Goal: Register for event/course

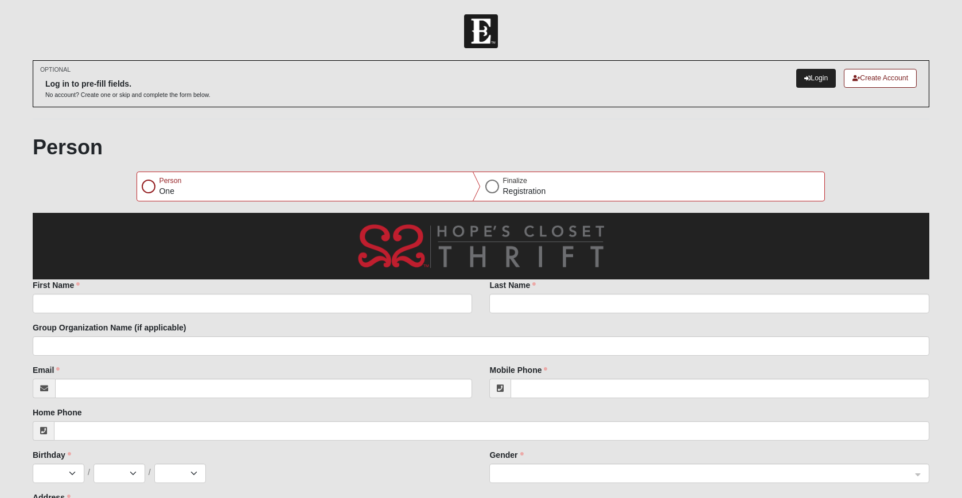
click at [814, 77] on link "Login" at bounding box center [816, 78] width 40 height 19
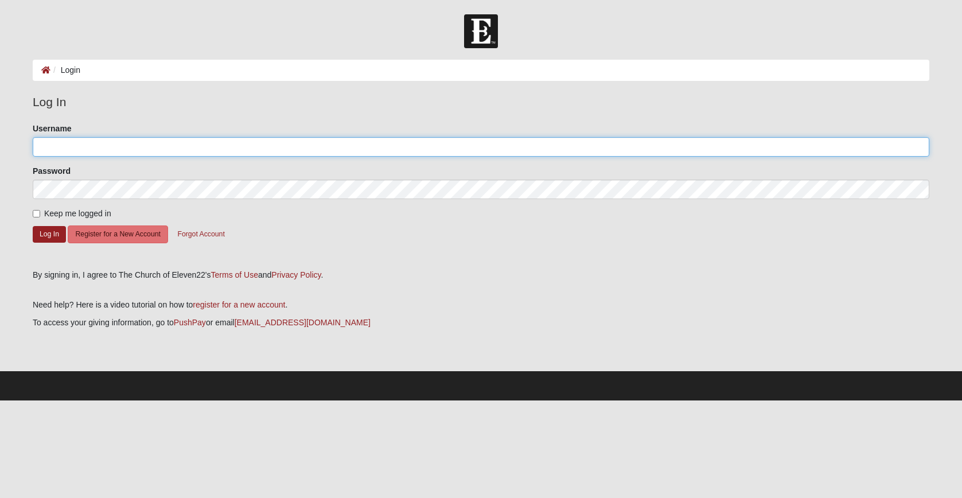
type input "rutland_s@bellsouth.net"
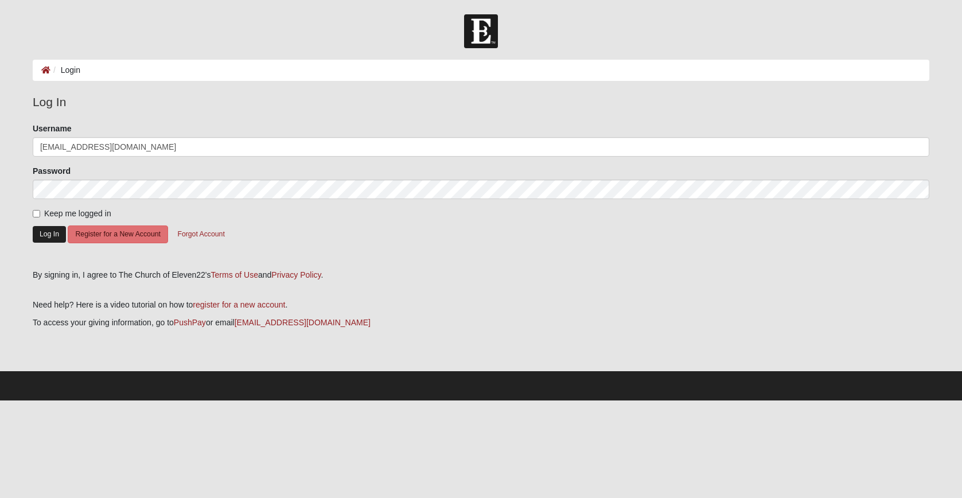
click at [48, 232] on button "Log In" at bounding box center [49, 234] width 33 height 17
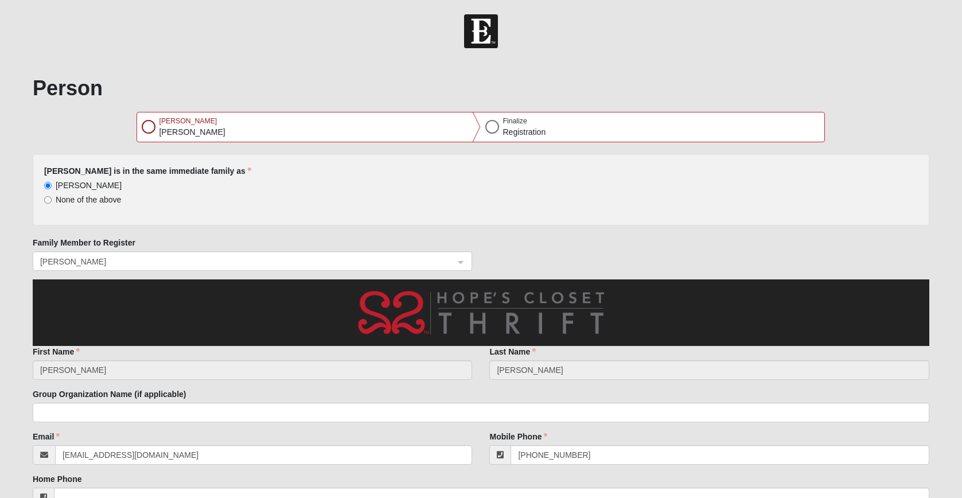
select select "6"
select select "1966"
click at [149, 126] on div at bounding box center [149, 127] width 14 height 14
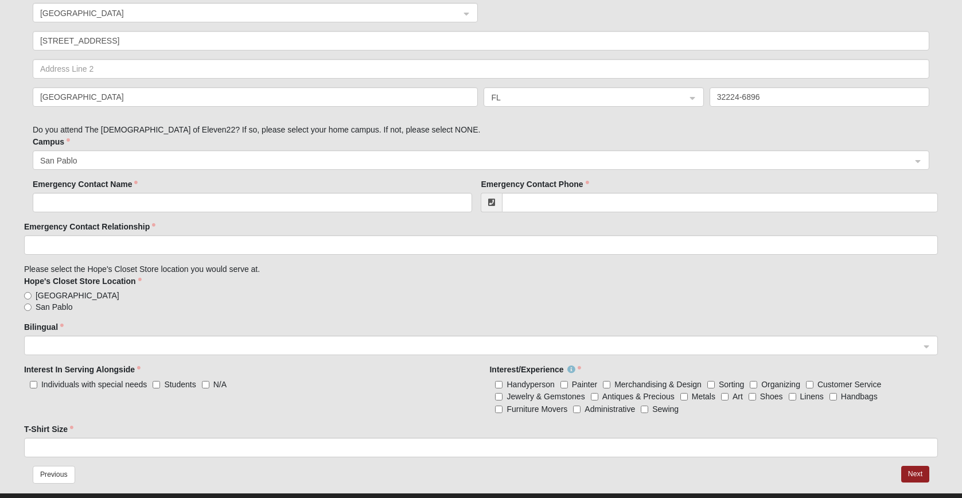
scroll to position [571, 0]
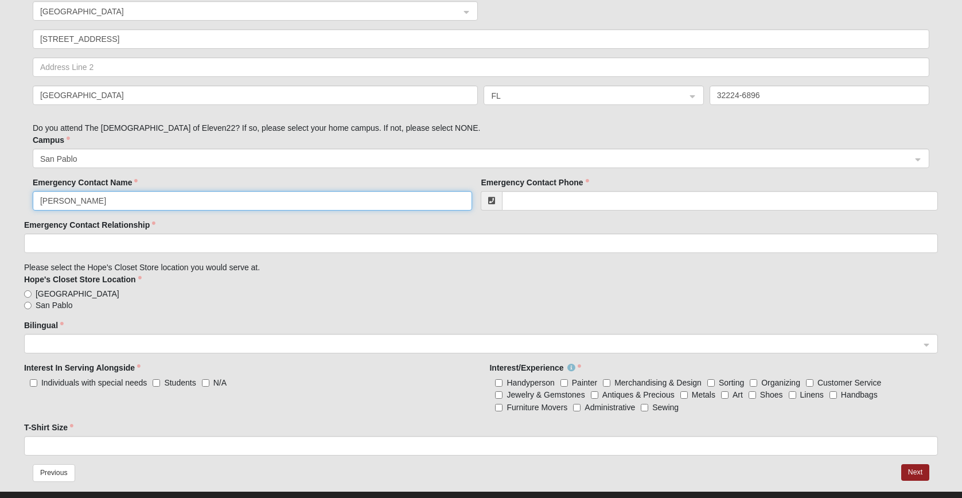
type input "Brian Farrell"
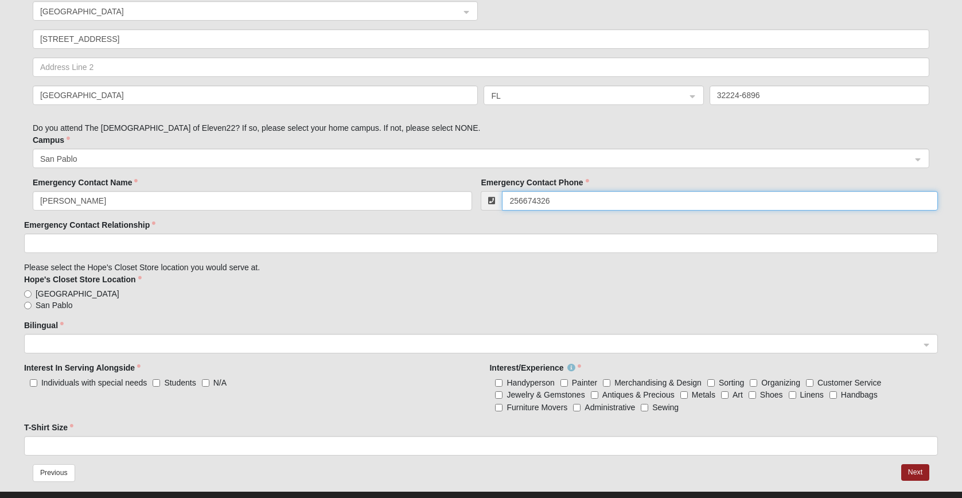
type input "(256) 674-3266"
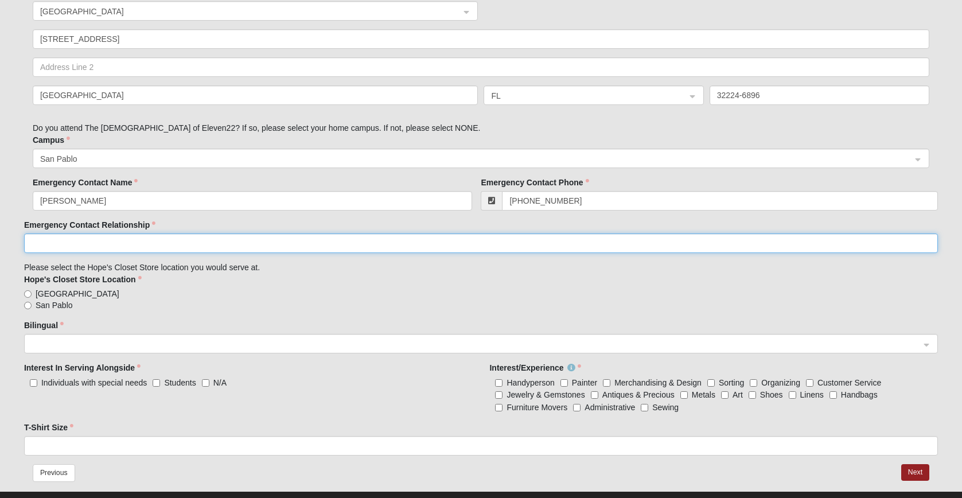
click at [487, 240] on input "Emergency Contact Relationship" at bounding box center [481, 242] width 914 height 19
type input "spouse"
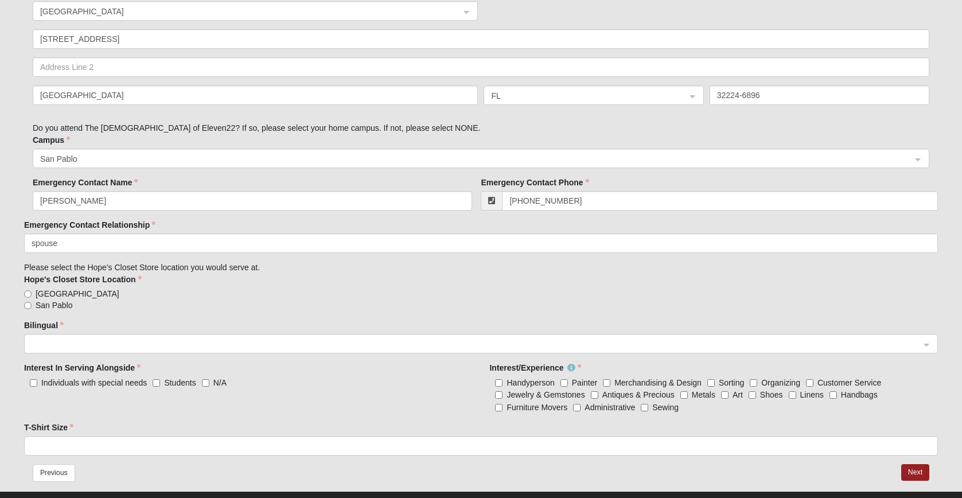
click at [27, 304] on input "San Pablo" at bounding box center [27, 305] width 7 height 7
radio input "true"
click at [68, 342] on span at bounding box center [476, 344] width 888 height 13
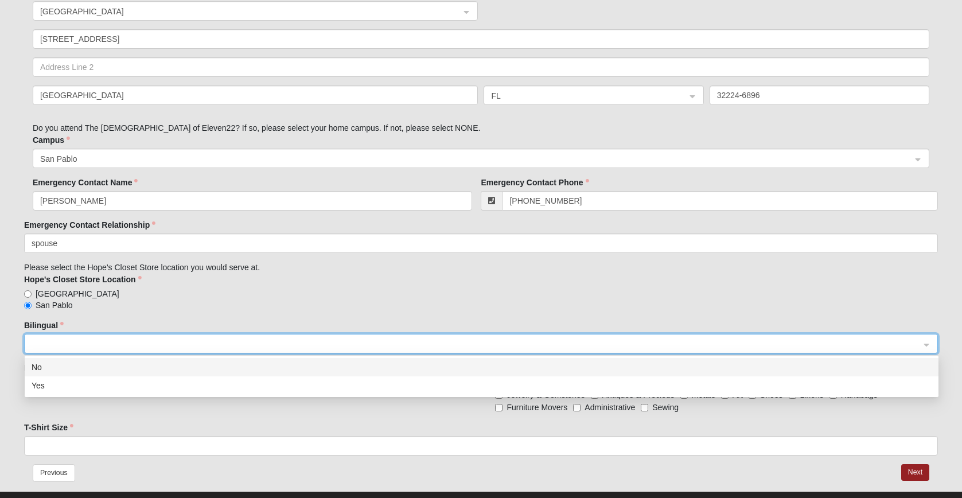
click at [42, 365] on div "No" at bounding box center [482, 367] width 900 height 13
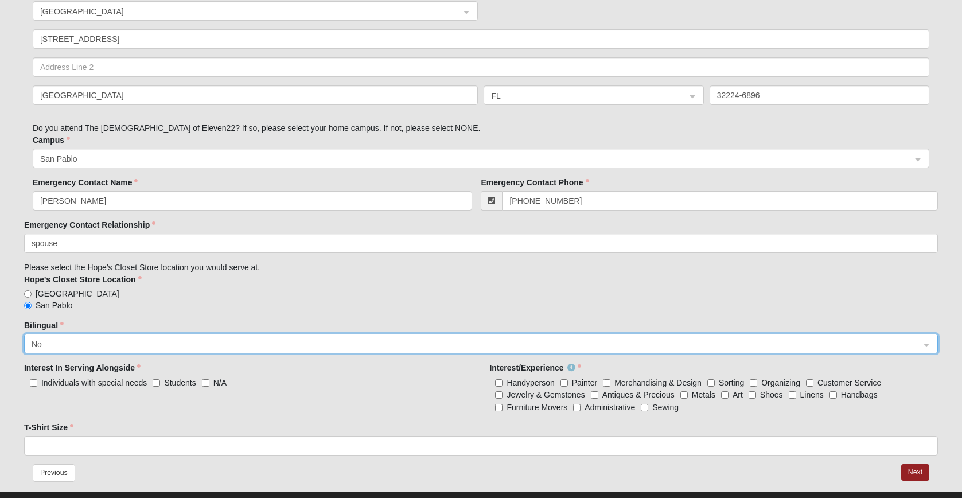
click at [204, 381] on input "N/A" at bounding box center [205, 382] width 7 height 7
checkbox input "true"
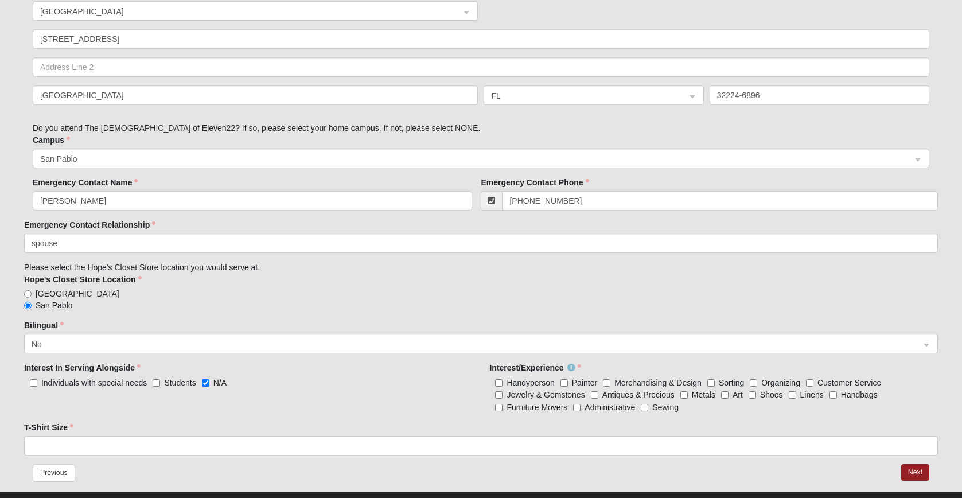
click at [606, 381] on Design "Merchandising & Design" at bounding box center [606, 382] width 7 height 7
checkbox Design "true"
click at [807, 381] on input "Customer Service" at bounding box center [809, 382] width 7 height 7
checkbox input "true"
click at [595, 393] on Precious "Antiques & Precious" at bounding box center [594, 394] width 7 height 7
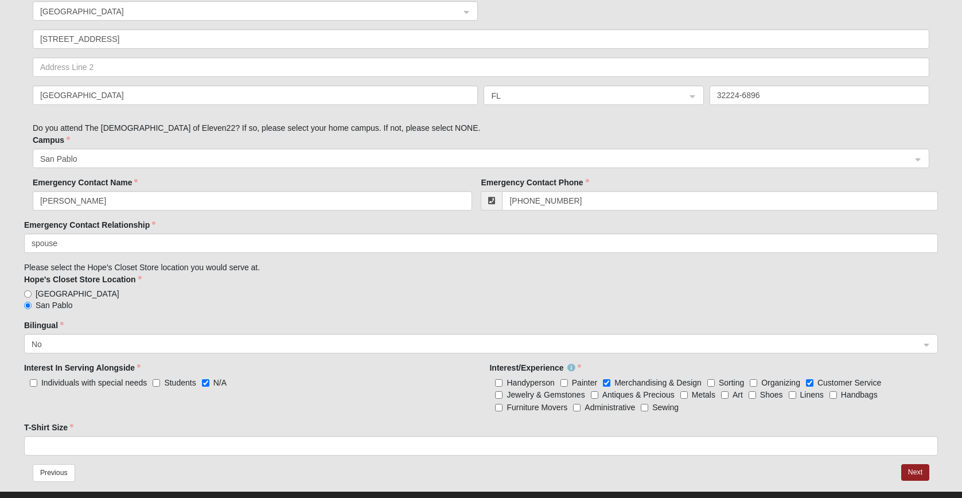
checkbox Precious "true"
click at [724, 394] on input "Art" at bounding box center [724, 394] width 7 height 7
checkbox input "true"
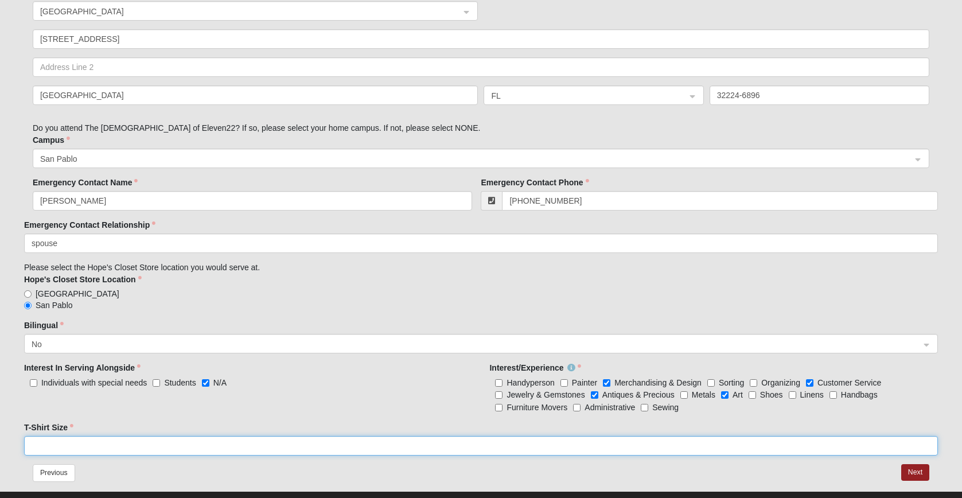
click at [319, 446] on input "T-Shirt Size" at bounding box center [481, 445] width 914 height 19
type input "large"
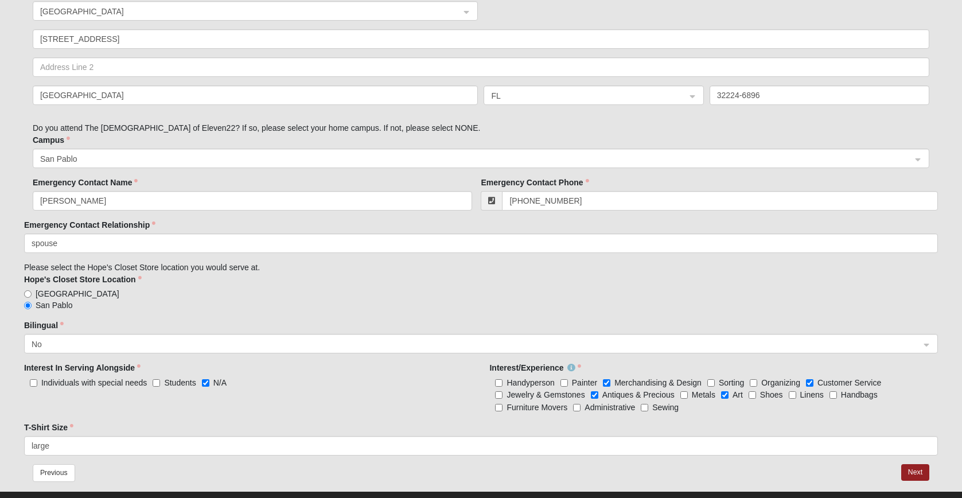
click at [916, 470] on button "Next" at bounding box center [915, 472] width 28 height 17
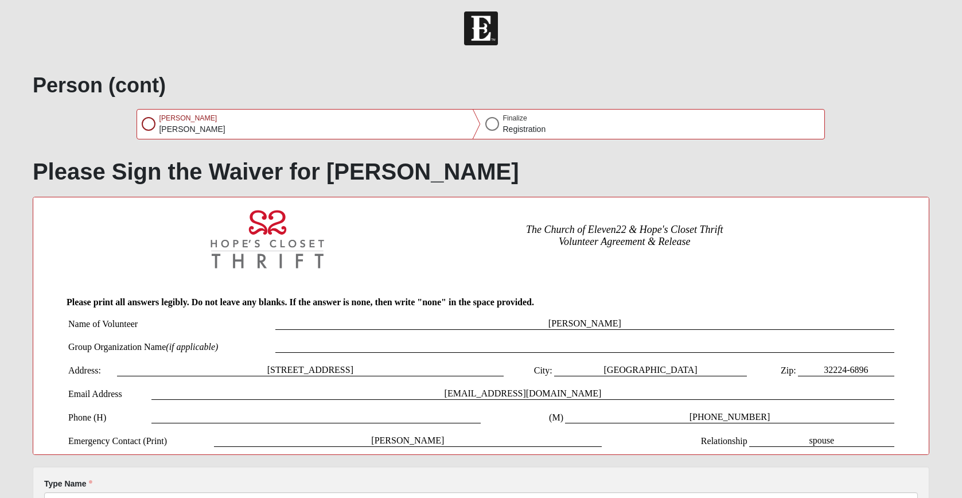
scroll to position [0, 0]
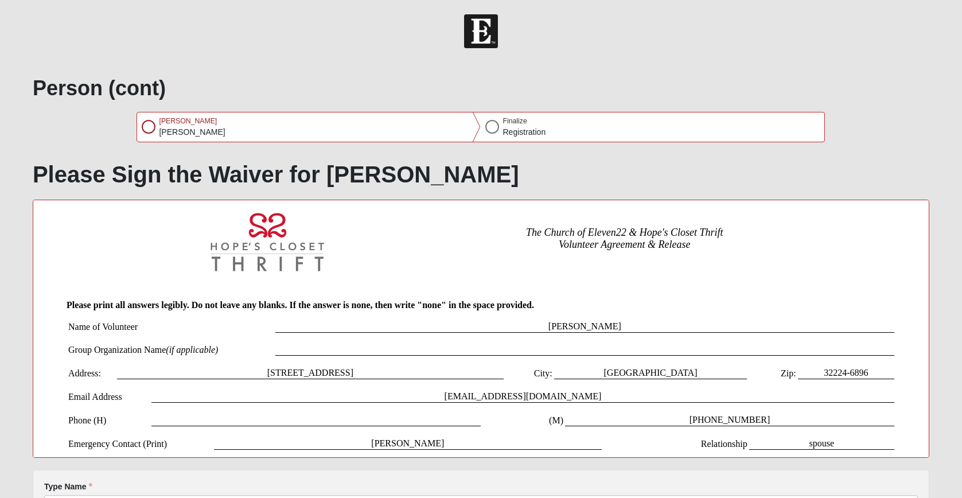
click at [379, 463] on div "Please Sign the Waiver for Susan Please correct the following: Type Name By cli…" at bounding box center [481, 368] width 896 height 415
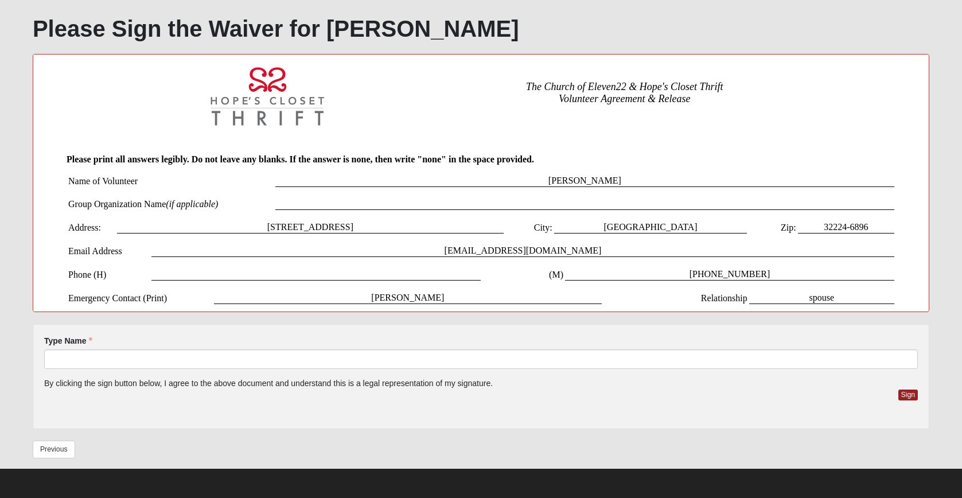
scroll to position [145, 0]
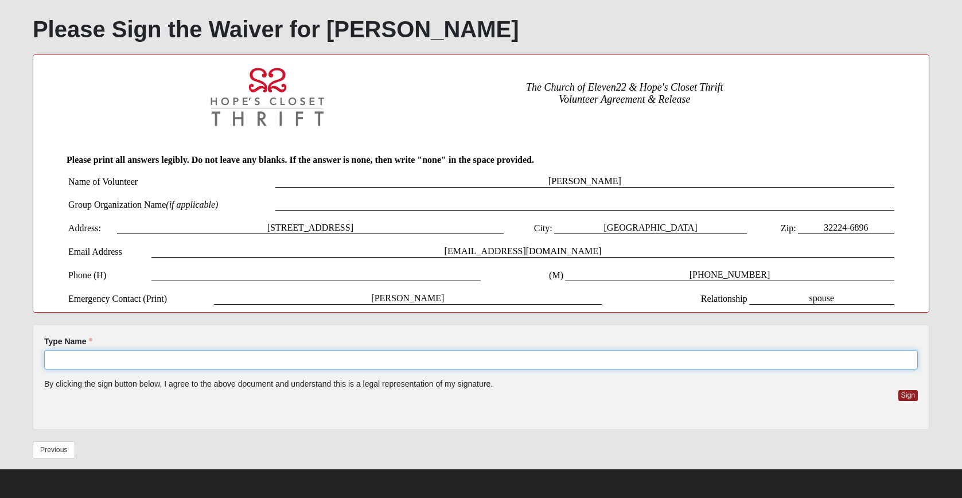
click at [318, 357] on input "Type Name" at bounding box center [480, 359] width 873 height 19
type input "Susan Farrell"
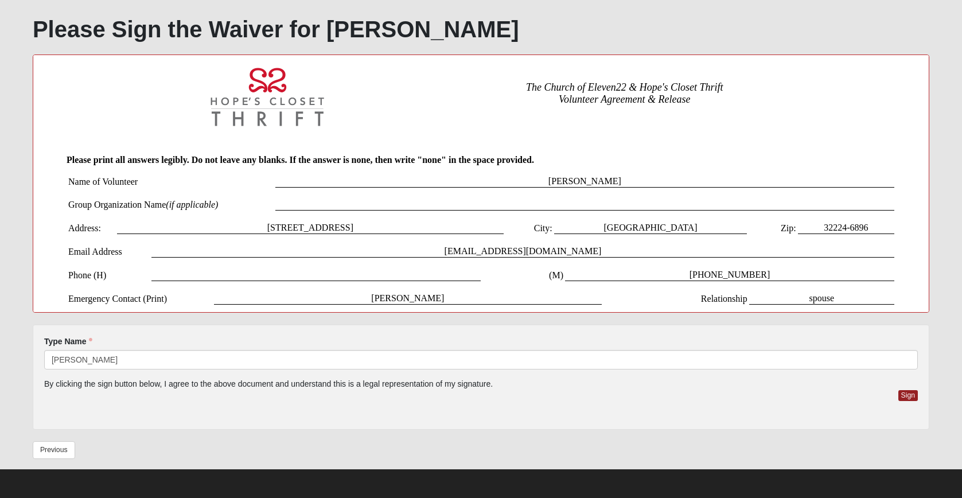
click at [795, 446] on div "Previous" at bounding box center [481, 454] width 914 height 26
click at [907, 395] on button "Sign" at bounding box center [908, 395] width 20 height 11
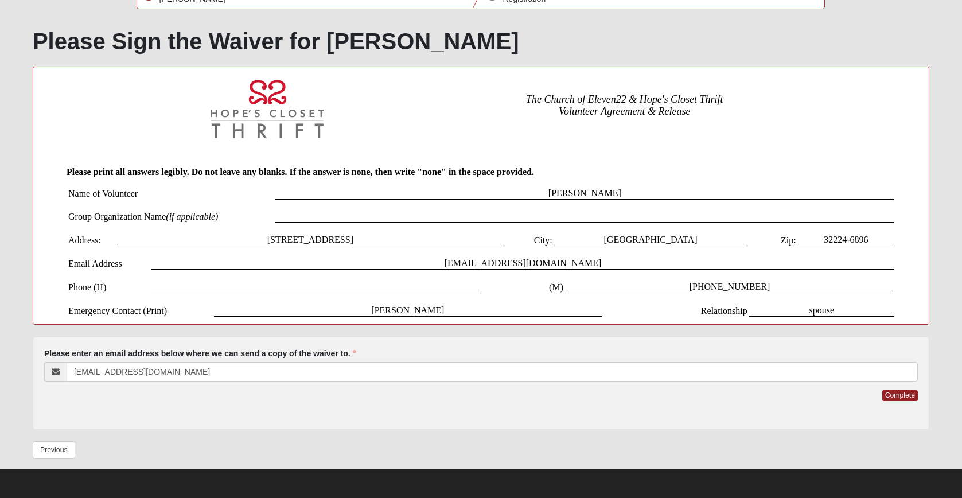
click at [907, 395] on button "Complete" at bounding box center [900, 395] width 36 height 11
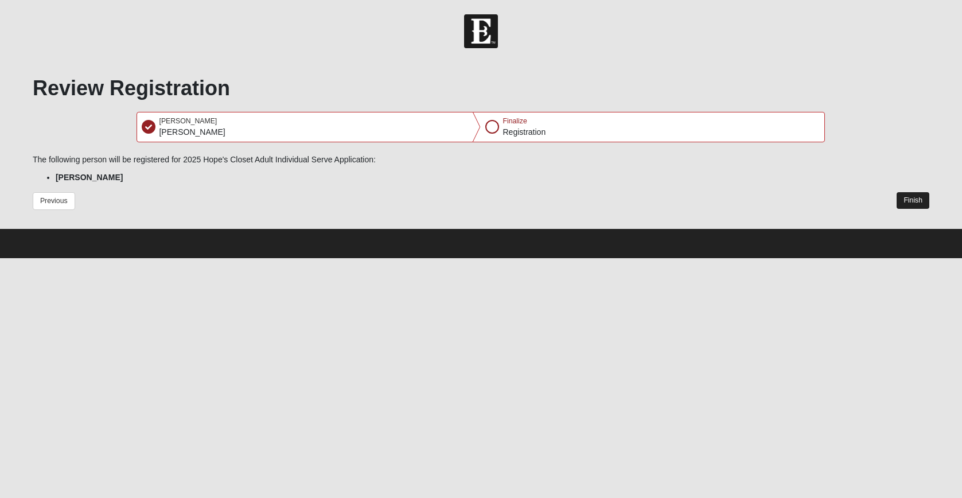
click at [915, 201] on button "Finish" at bounding box center [912, 200] width 33 height 17
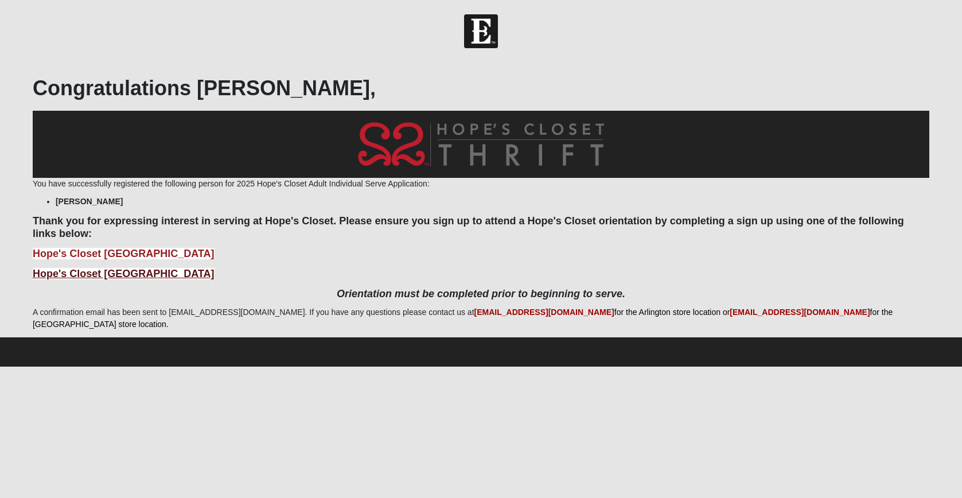
click at [141, 274] on b "Hope's Closet San Pablo Orientation" at bounding box center [124, 273] width 182 height 11
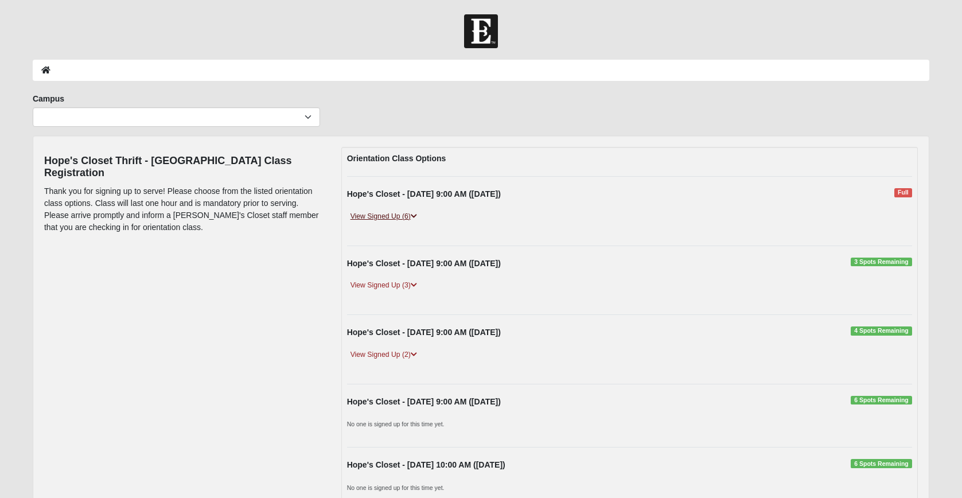
click at [389, 216] on link "View Signed Up (6)" at bounding box center [383, 216] width 73 height 12
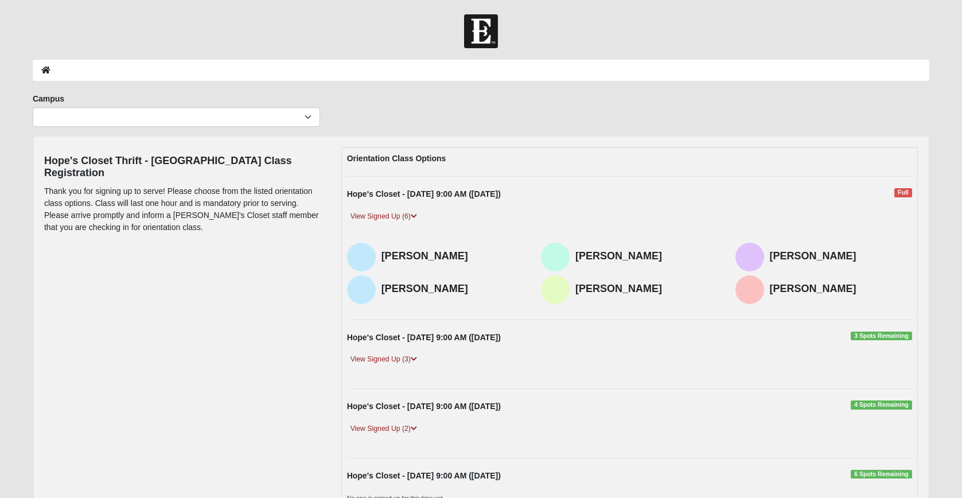
click at [287, 442] on div "Hope's Closet Thrift - [GEOGRAPHIC_DATA] Class Registration Thank you for signi…" at bounding box center [481, 489] width 891 height 684
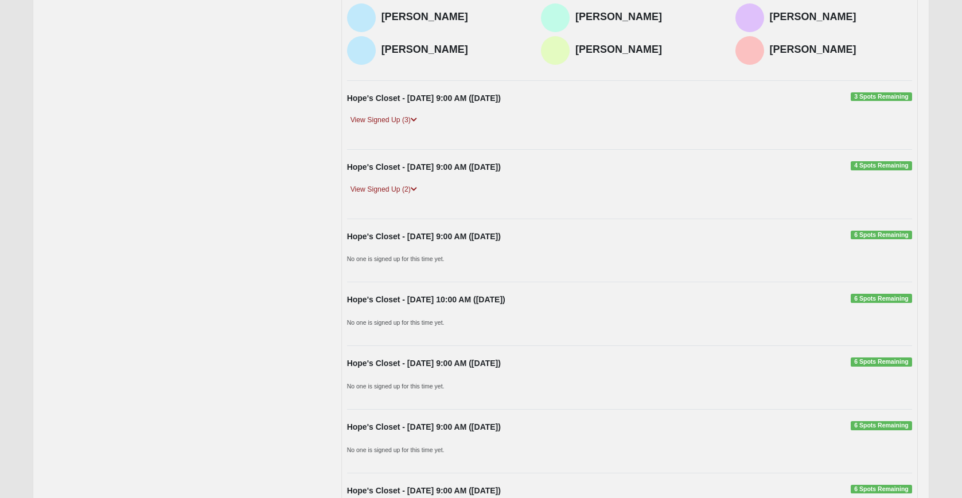
scroll to position [240, 0]
click at [371, 232] on strong "Hope's Closet - [DATE] 9:00 AM ([DATE])" at bounding box center [424, 235] width 154 height 9
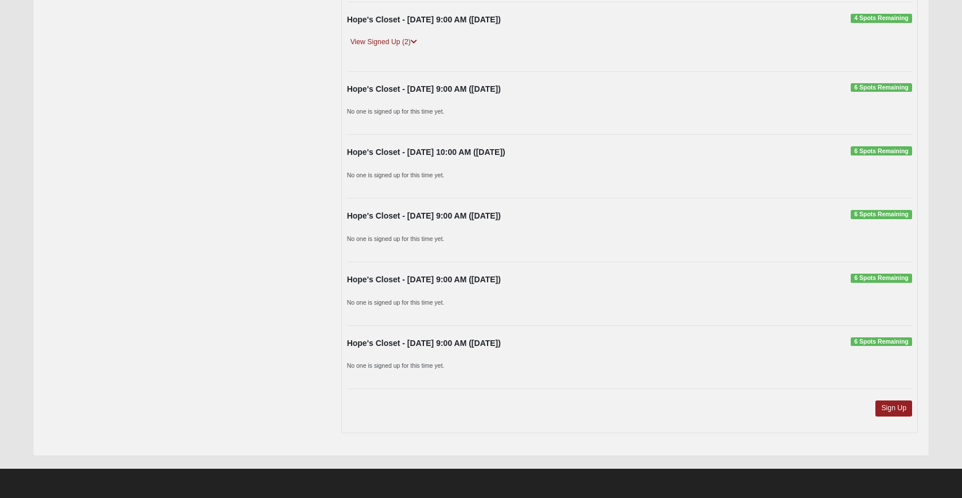
scroll to position [383, 0]
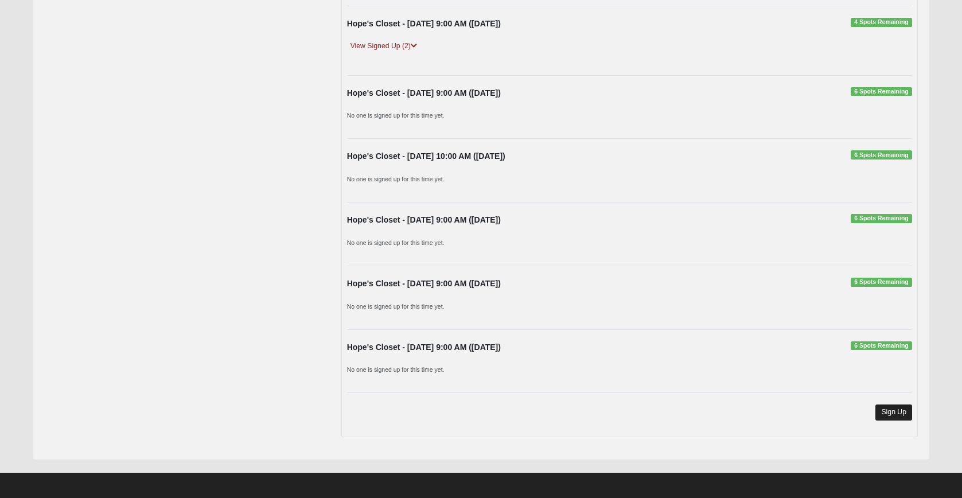
click at [887, 405] on link "Sign Up" at bounding box center [893, 411] width 37 height 15
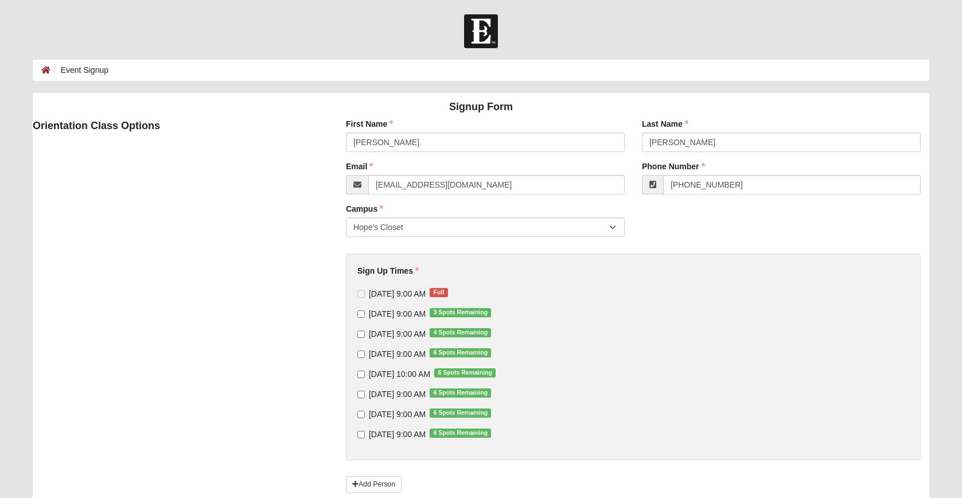
click at [361, 352] on input "9/3/2025 9:00 AM 6 Spots Remaining" at bounding box center [360, 353] width 7 height 7
checkbox input "true"
click at [310, 362] on div "Signup Form Orientation Class Options First Name Susan First Name is required. …" at bounding box center [481, 315] width 914 height 444
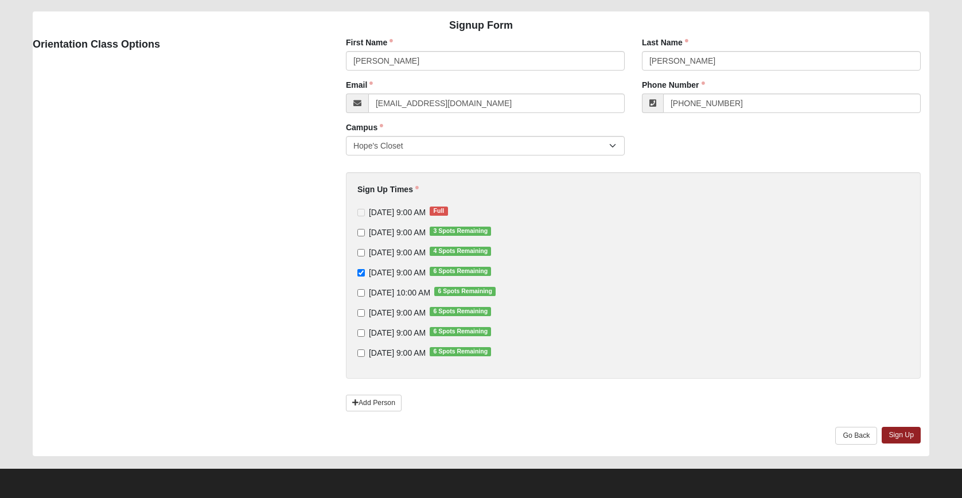
scroll to position [81, 0]
click at [906, 434] on link "Sign Up" at bounding box center [901, 435] width 39 height 17
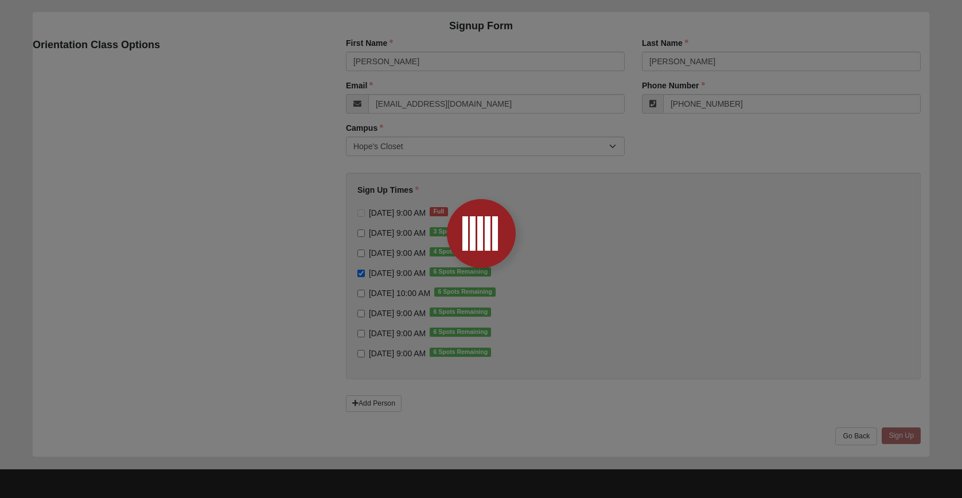
scroll to position [0, 0]
